Goal: Navigation & Orientation: Find specific page/section

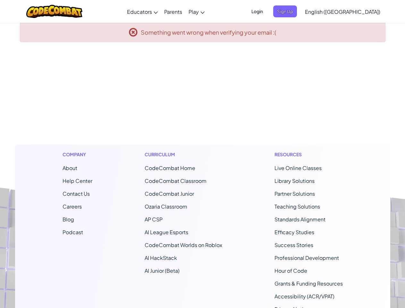
click at [203, 154] on h1 "Curriculum" at bounding box center [184, 154] width 78 height 7
click at [267, 11] on span "Login" at bounding box center [257, 11] width 19 height 12
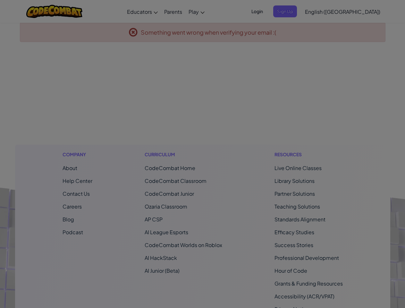
click at [296, 11] on body "Toggle navigation Educators Create Free Account School & District Solutions Tea…" at bounding box center [202, 198] width 405 height 397
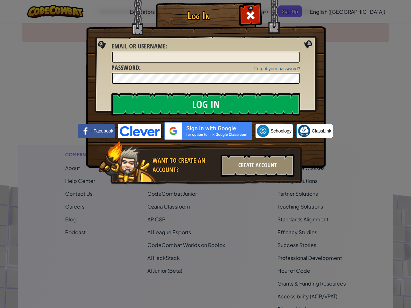
click at [325, 11] on div "Log In Unknown Error Email or Username : Forgot your password? Password : Log I…" at bounding box center [205, 154] width 411 height 308
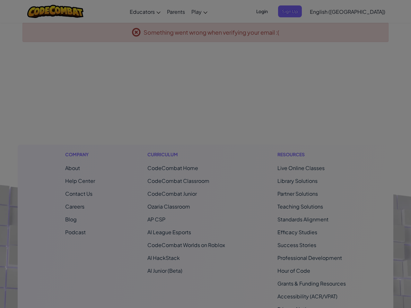
click at [325, 11] on div "Log In Unknown Error Email or Username : Forgot your password? Password : Log I…" at bounding box center [205, 154] width 411 height 308
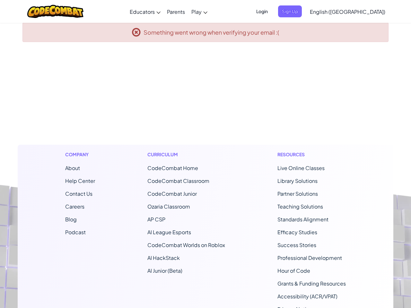
click at [359, 12] on span "English ([GEOGRAPHIC_DATA])" at bounding box center [347, 11] width 75 height 7
